Goal: Task Accomplishment & Management: Use online tool/utility

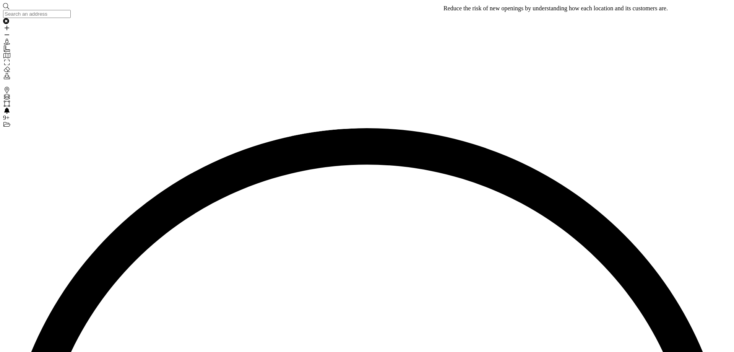
type input "nueva condo"
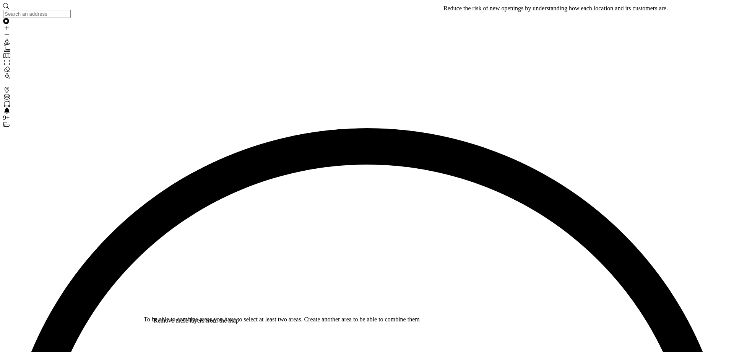
type input "m"
type input "nueva condomina"
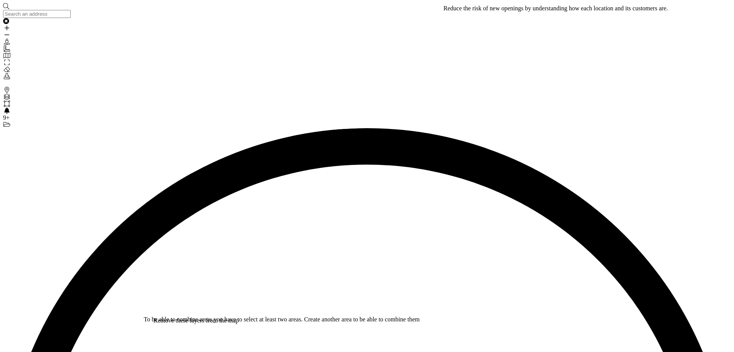
type input "[DATE]"
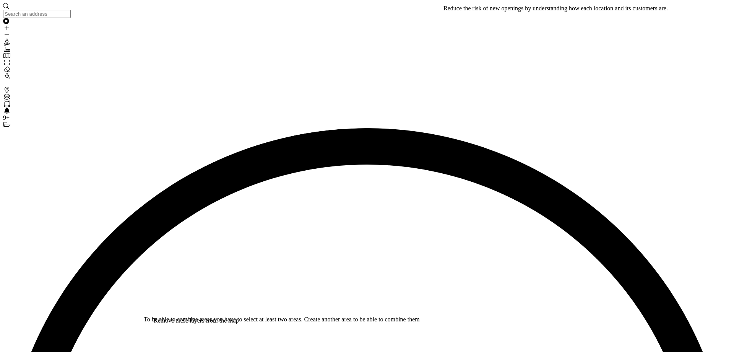
type input "[DATE]"
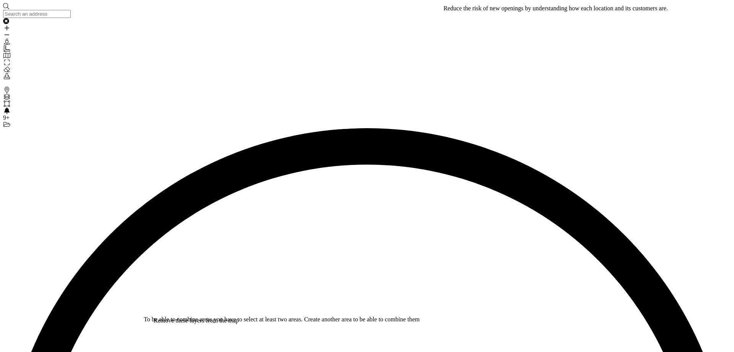
type input "[DATE]"
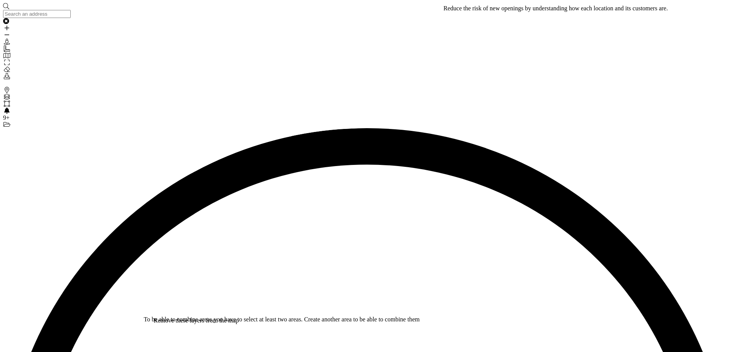
type input "nueva condomina"
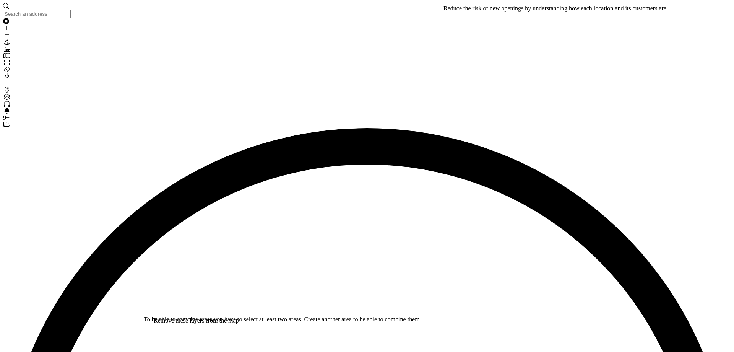
type input "media [PERSON_NAME]"
